Goal: Contribute content

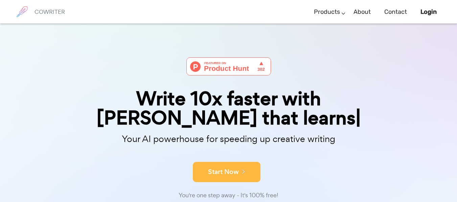
click at [227, 156] on div "Start Now" at bounding box center [228, 166] width 338 height 29
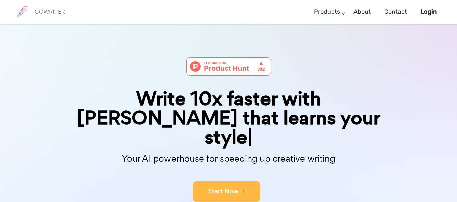
click at [229, 182] on button "Start Now" at bounding box center [227, 192] width 68 height 20
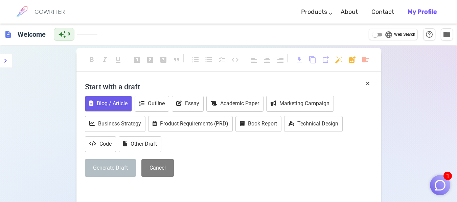
click at [98, 107] on button "Blog / Article" at bounding box center [108, 104] width 47 height 16
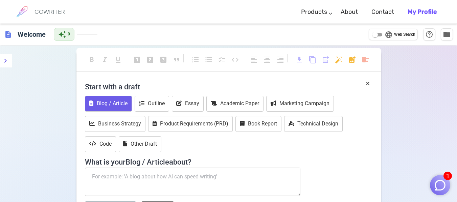
click at [426, 14] on b "My Profile" at bounding box center [421, 11] width 29 height 7
click at [148, 178] on textarea at bounding box center [193, 182] width 216 height 28
click at [120, 179] on textarea at bounding box center [193, 182] width 216 height 28
paste textarea "IMPLEMENTASI KURIKULUM MERDEKA DALAM PEMBELAJARAN BAHASA INDONESIA DI [GEOGRAPH…"
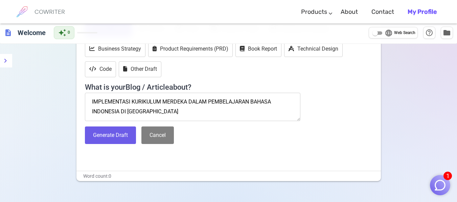
scroll to position [75, 0]
type textarea "IMPLEMENTASI KURIKULUM MERDEKA DALAM PEMBELAJARAN BAHASA INDONESIA DI [GEOGRAPH…"
click at [107, 139] on button "Generate Draft" at bounding box center [110, 136] width 51 height 18
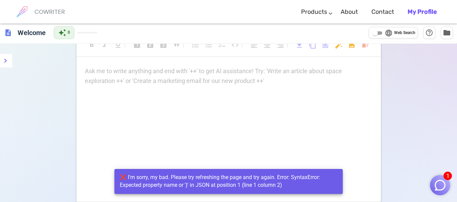
scroll to position [33, 0]
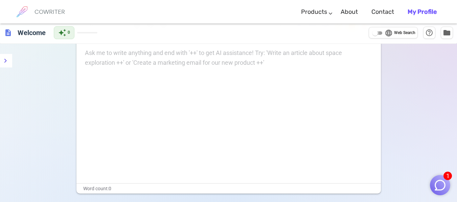
click at [375, 32] on input "language Web Search" at bounding box center [375, 33] width 24 height 8
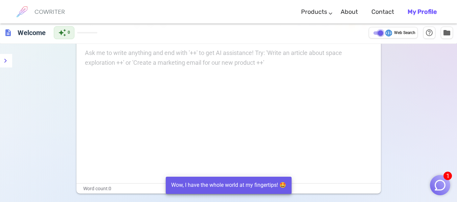
click at [375, 32] on input "language Web Search" at bounding box center [380, 33] width 24 height 8
checkbox input "false"
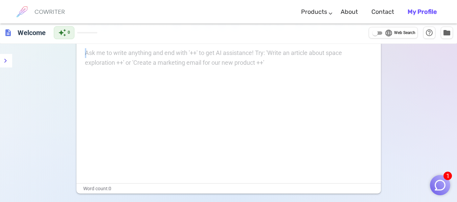
drag, startPoint x: 431, startPoint y: 93, endPoint x: 435, endPoint y: 39, distance: 53.9
click at [435, 39] on div "description Welcome auto_awesome 0 language Web Search help_outline folder form…" at bounding box center [228, 118] width 457 height 255
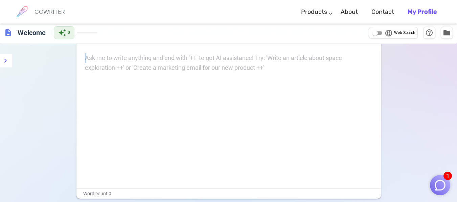
scroll to position [0, 0]
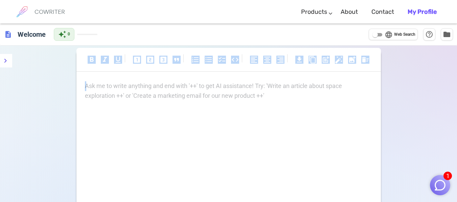
click at [187, 119] on div "Ask me to write anything and end with '++' to get AI assistance! Try: 'Write an…" at bounding box center [228, 148] width 304 height 135
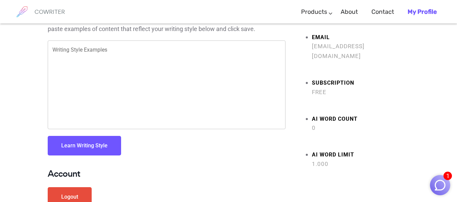
scroll to position [38, 0]
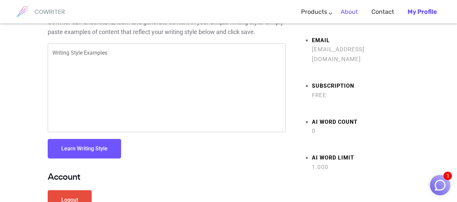
click at [359, 13] on li "About" at bounding box center [349, 12] width 31 height 20
